Goal: Transaction & Acquisition: Book appointment/travel/reservation

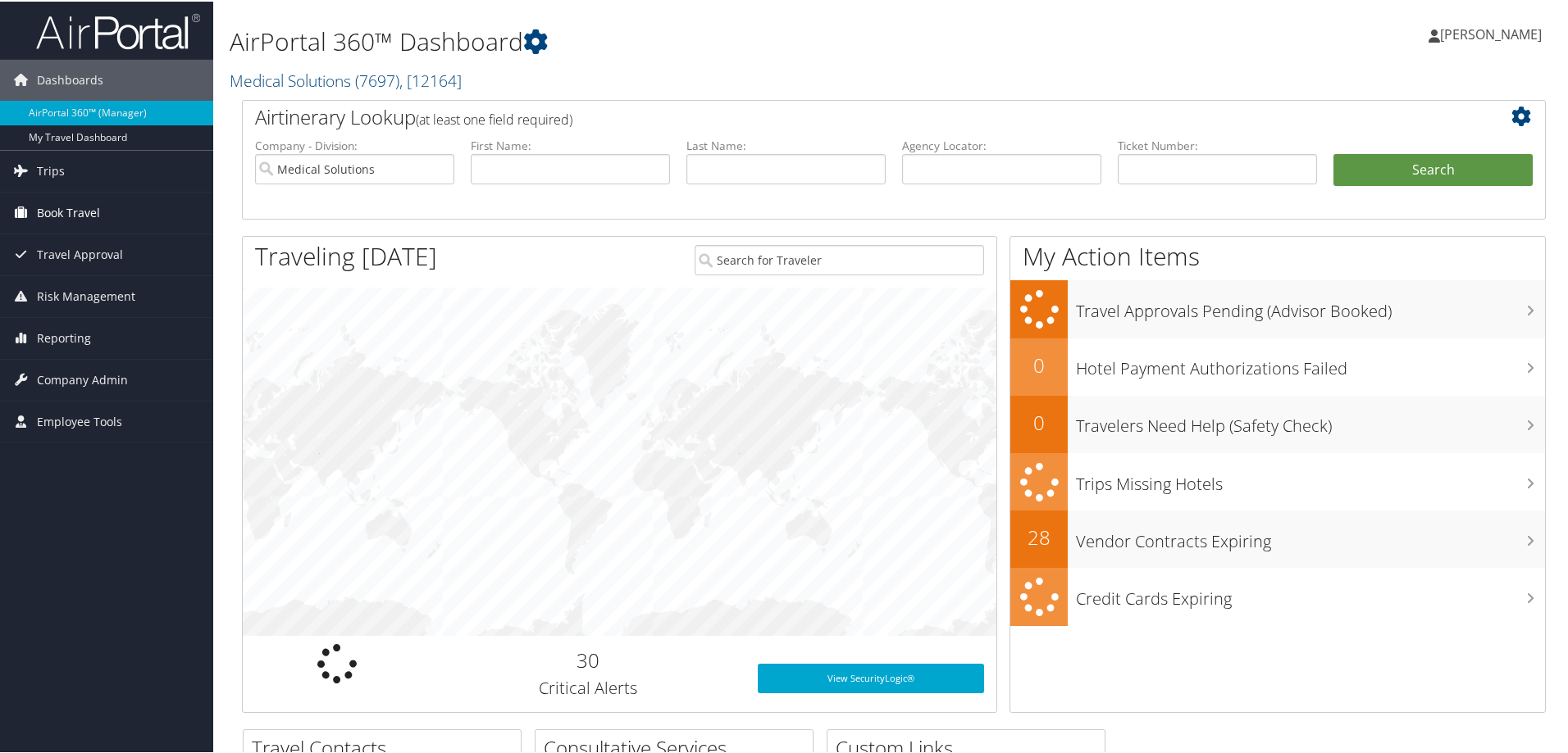
click at [67, 215] on span "Book Travel" at bounding box center [69, 211] width 63 height 41
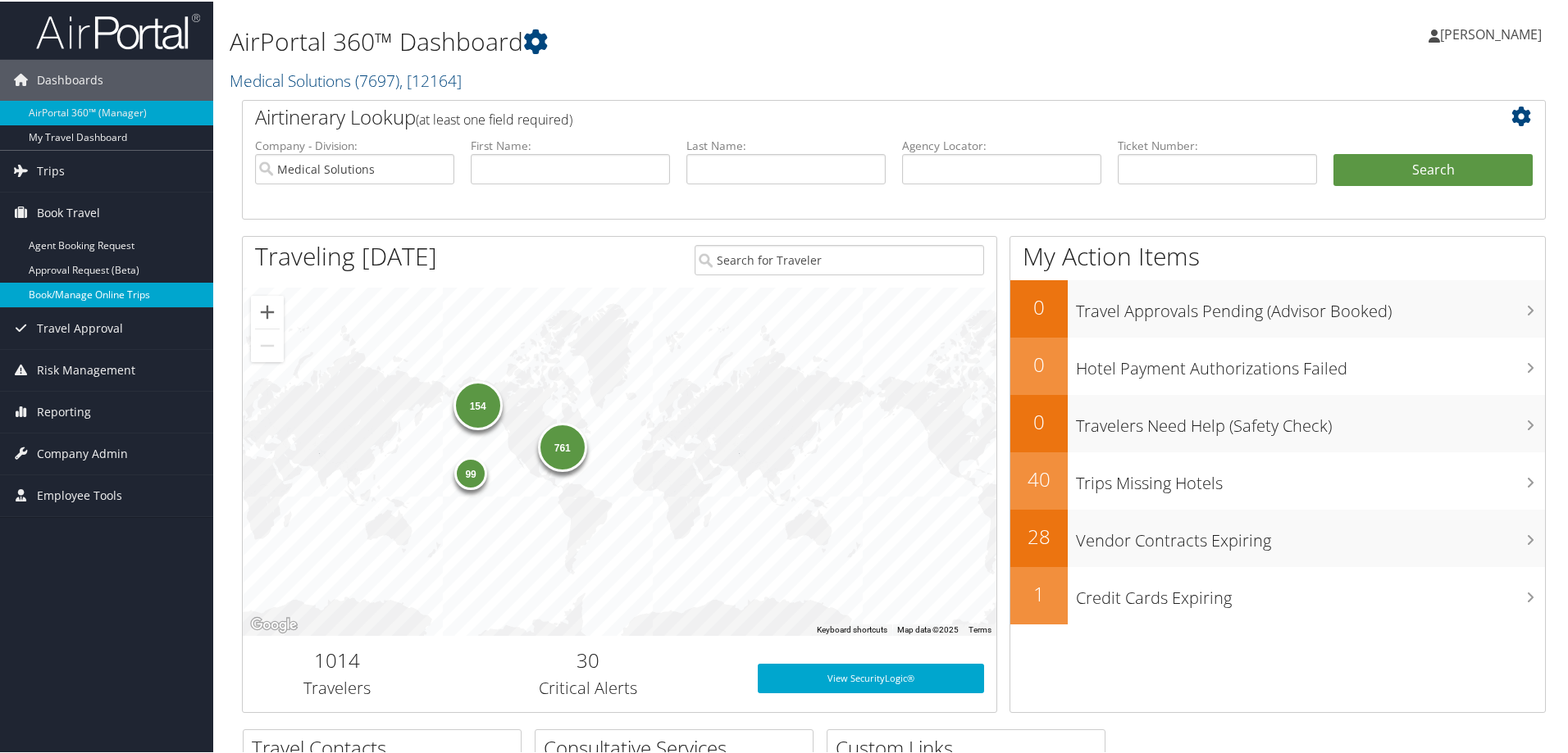
click at [88, 295] on link "Book/Manage Online Trips" at bounding box center [107, 293] width 213 height 25
